Goal: Navigation & Orientation: Go to known website

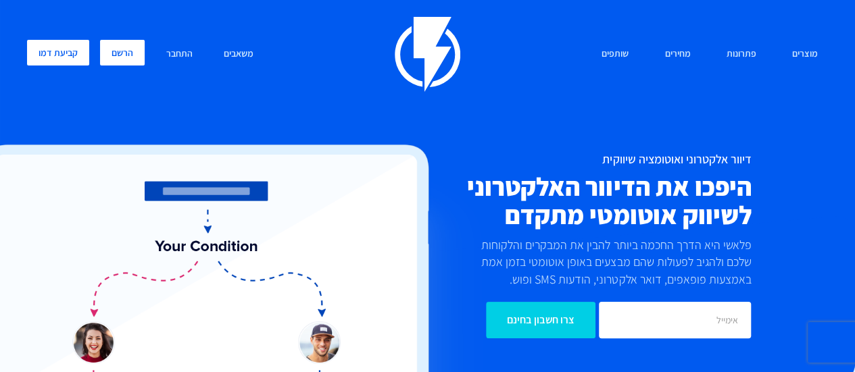
click at [124, 57] on link "הרשם" at bounding box center [122, 53] width 45 height 26
click at [172, 57] on link "התחבר" at bounding box center [179, 54] width 47 height 29
